Goal: Information Seeking & Learning: Learn about a topic

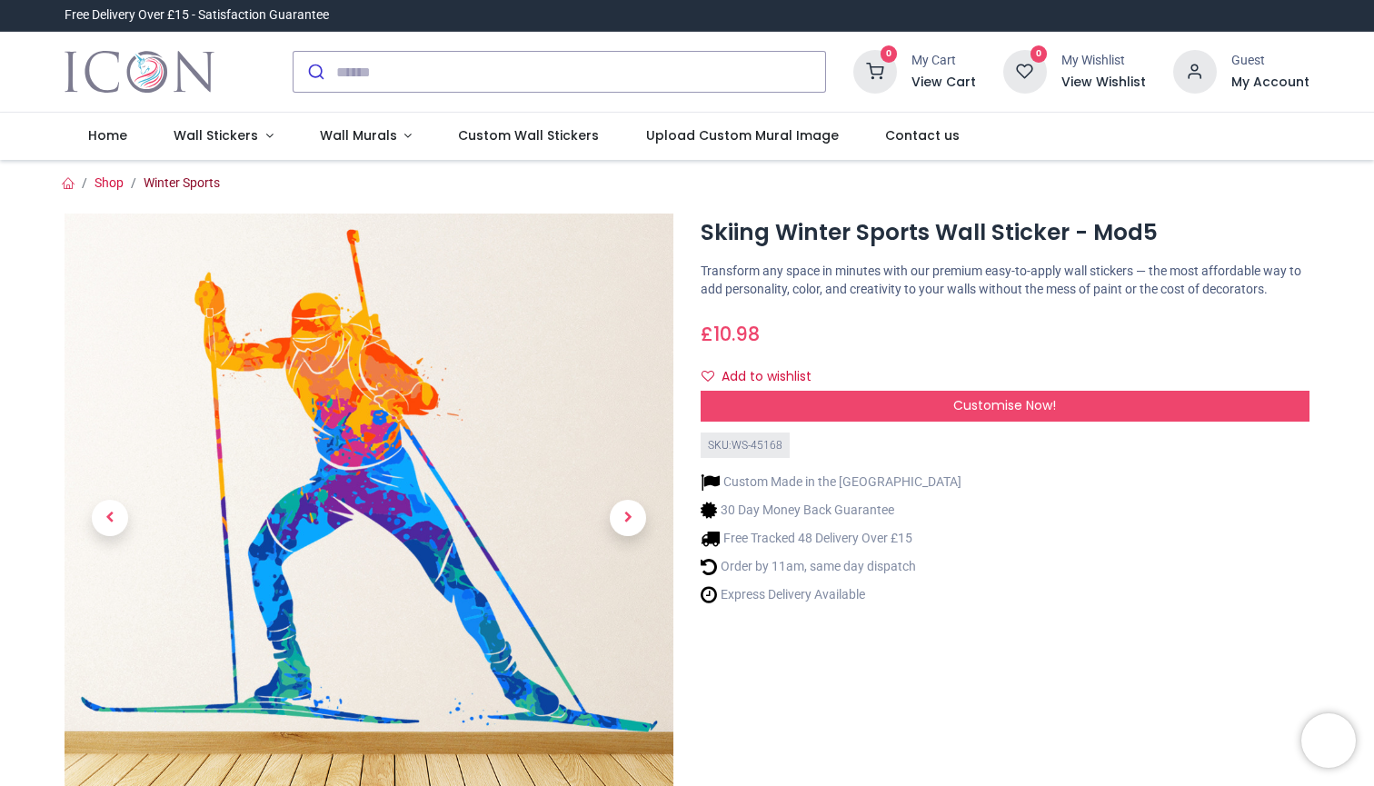
click at [176, 184] on link "Winter Sports" at bounding box center [182, 182] width 76 height 15
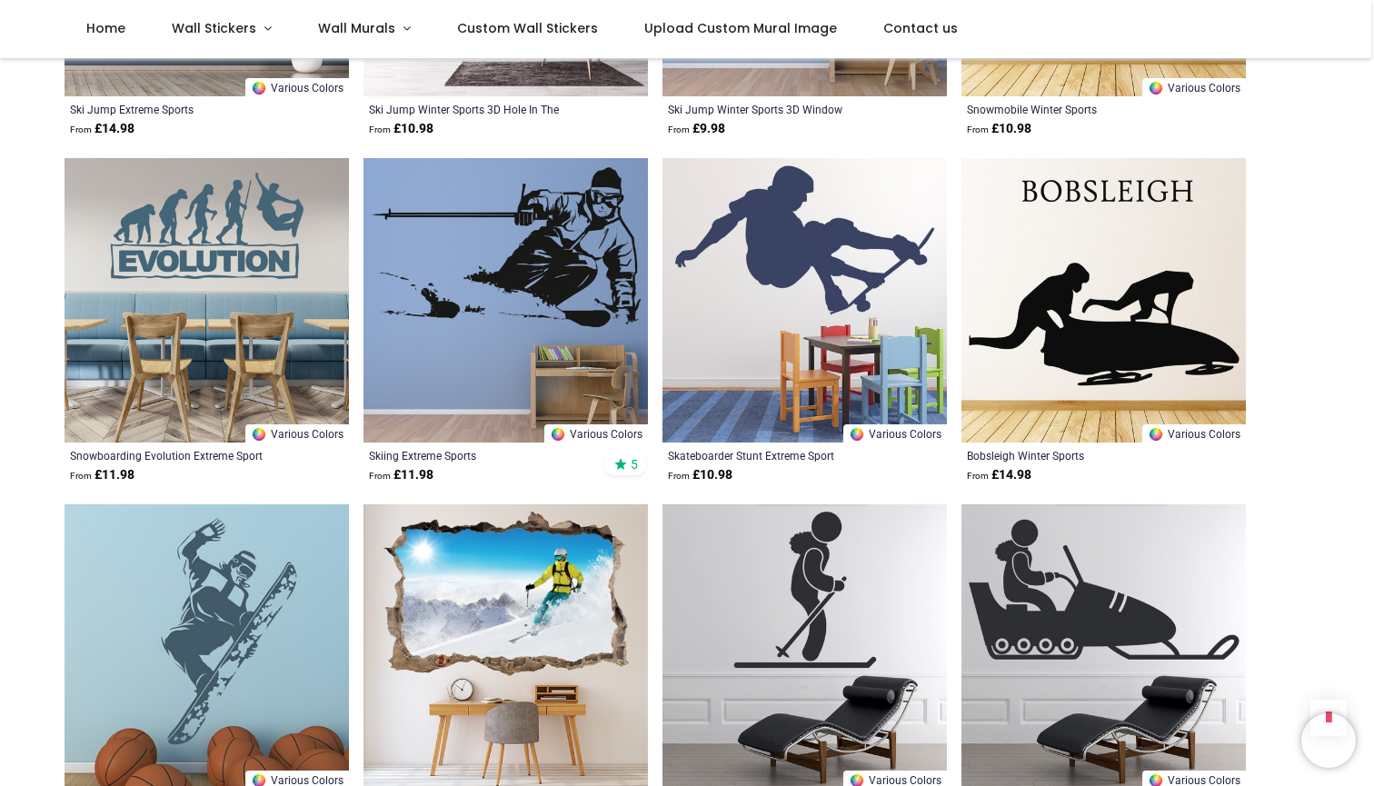
scroll to position [936, 0]
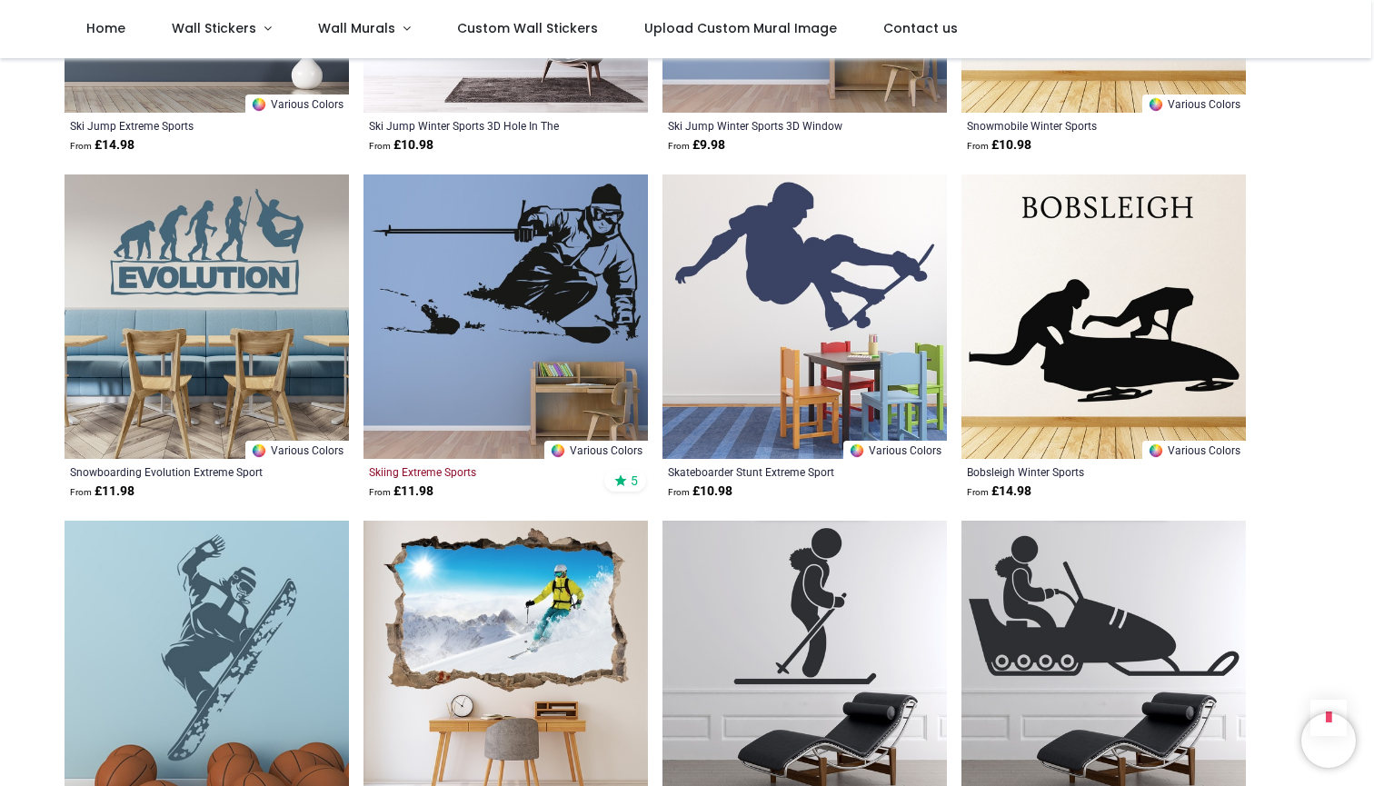
click at [423, 472] on div "Skiing Extreme Sports" at bounding box center [478, 471] width 219 height 15
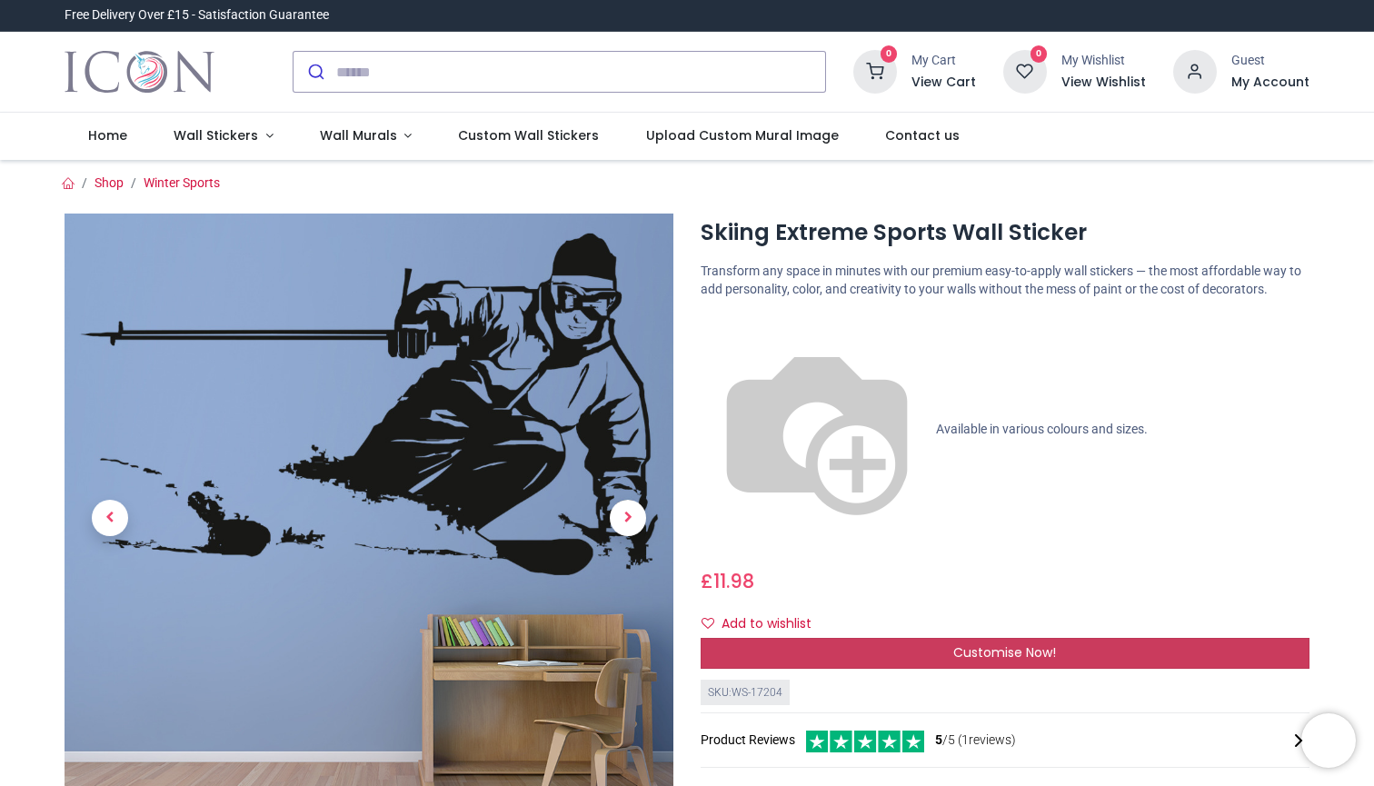
click at [1016, 643] on span "Customise Now!" at bounding box center [1004, 652] width 103 height 18
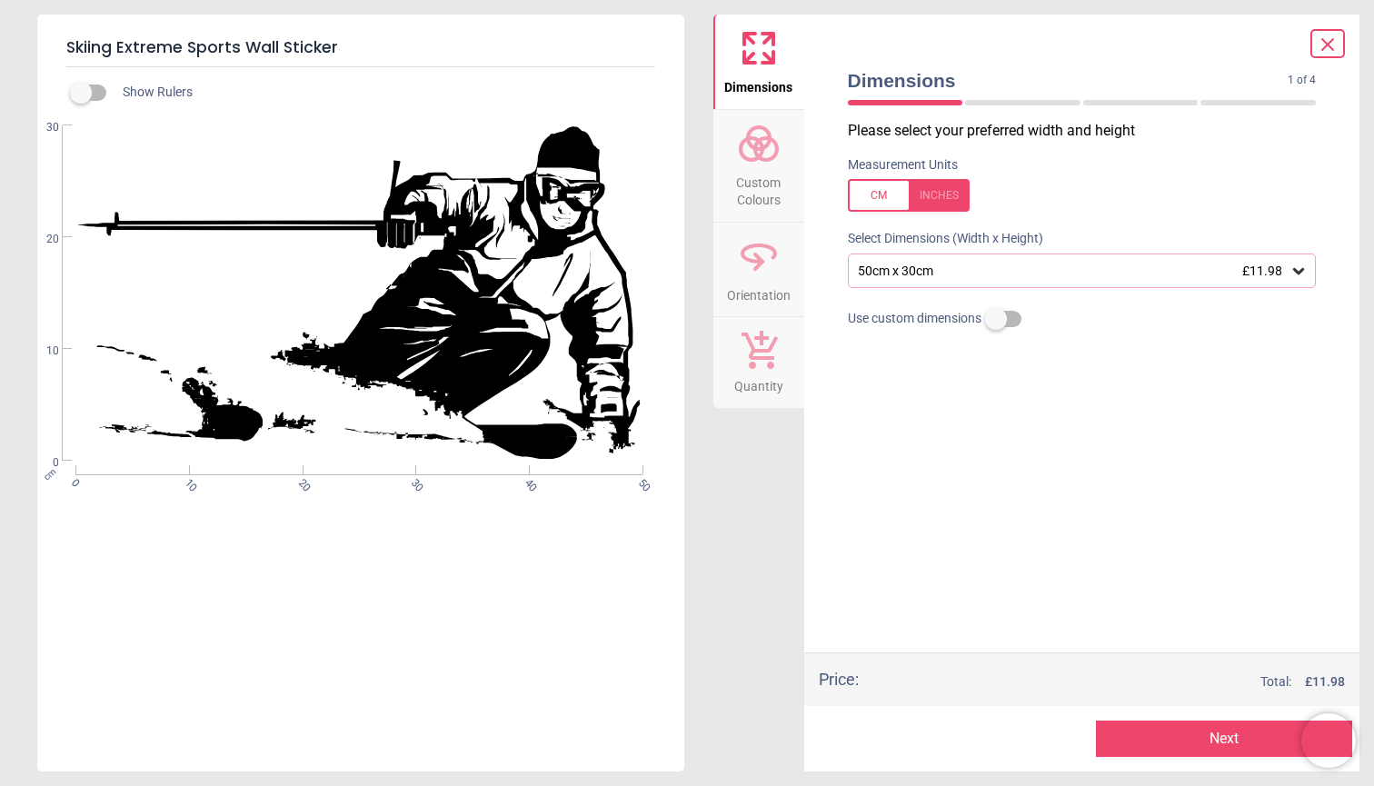
click at [1296, 270] on icon at bounding box center [1298, 271] width 11 height 6
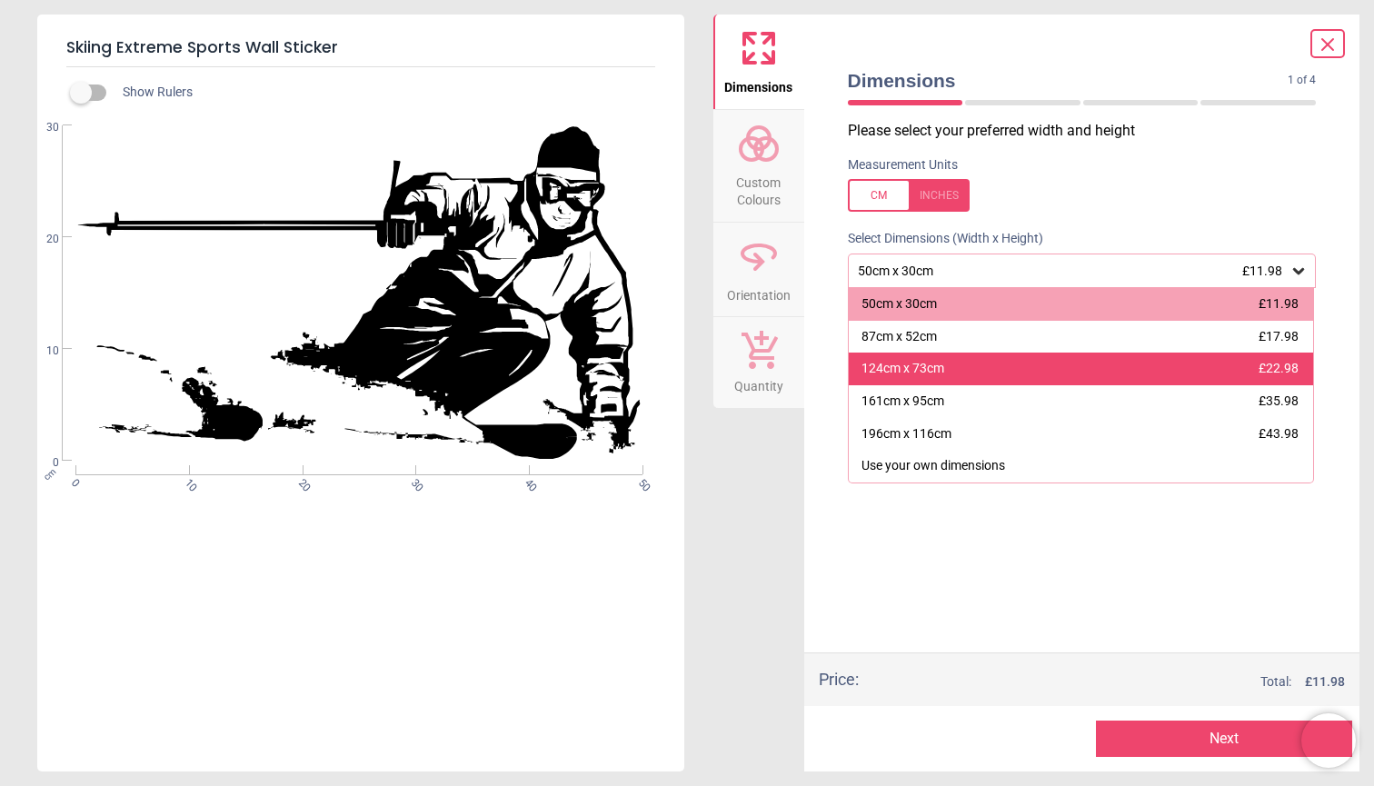
click at [962, 367] on div "124cm x 73cm £22.98" at bounding box center [1081, 369] width 465 height 33
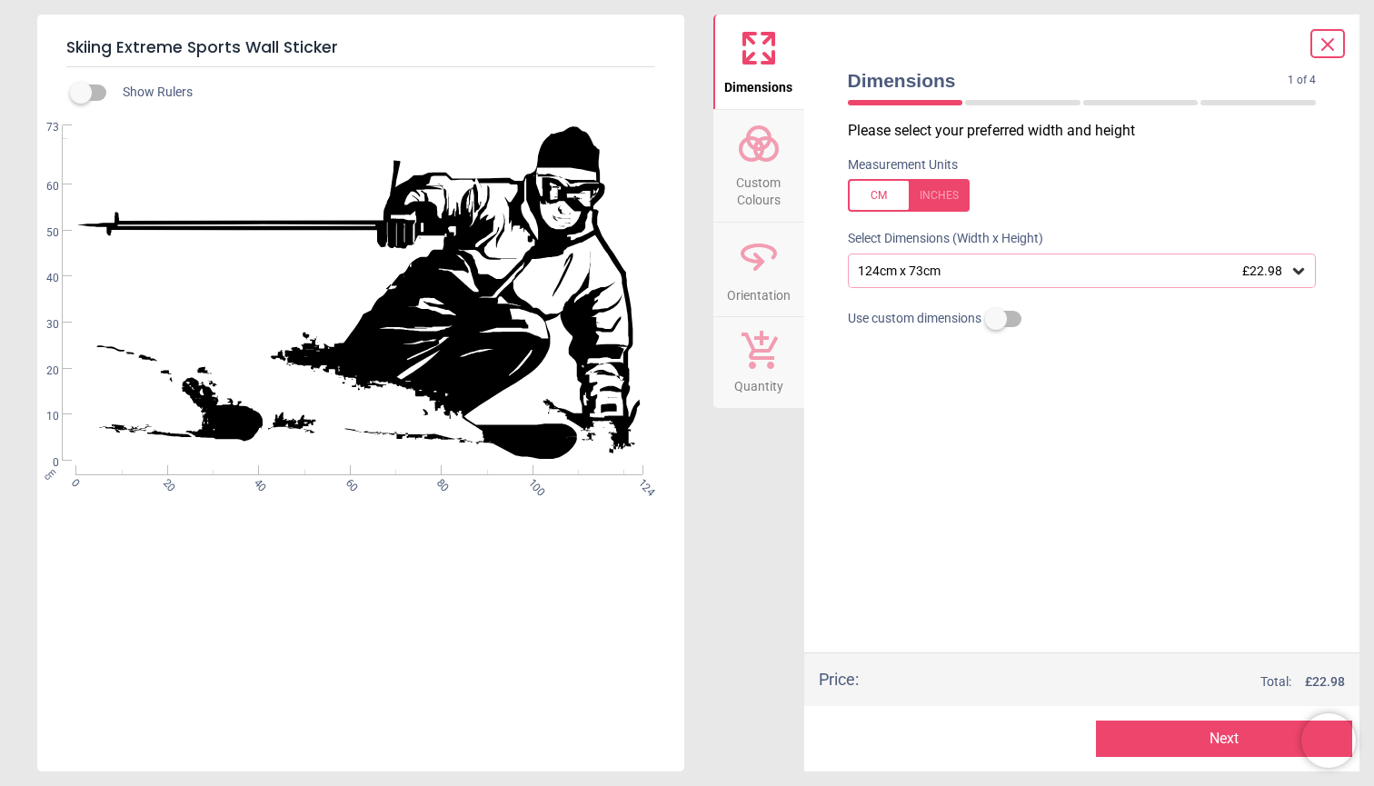
click at [1333, 36] on icon at bounding box center [1328, 45] width 22 height 22
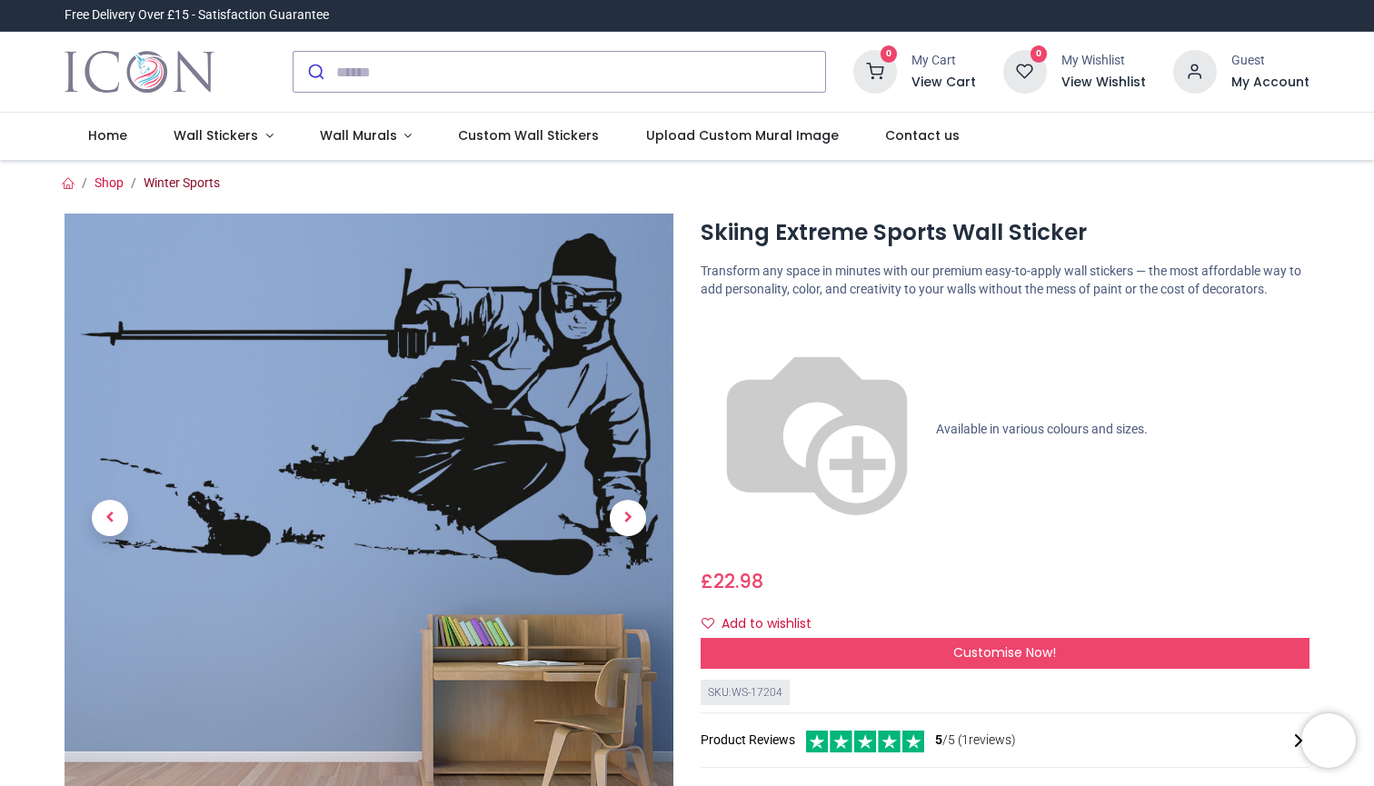
click at [188, 184] on link "Winter Sports" at bounding box center [182, 182] width 76 height 15
